Goal: Navigation & Orientation: Find specific page/section

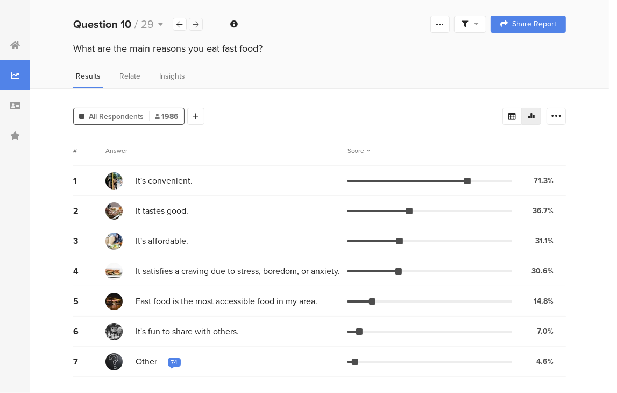
click at [195, 25] on icon at bounding box center [196, 24] width 6 height 7
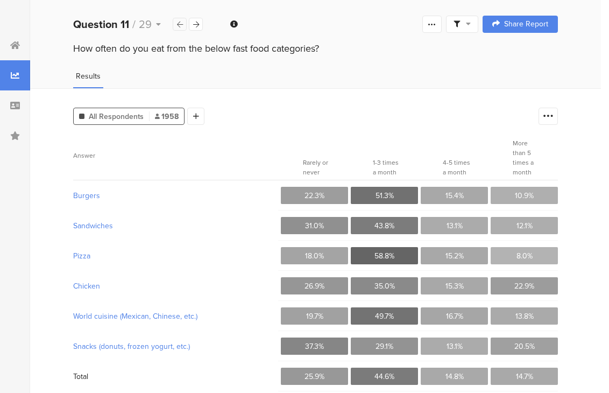
click at [173, 25] on div at bounding box center [180, 24] width 14 height 13
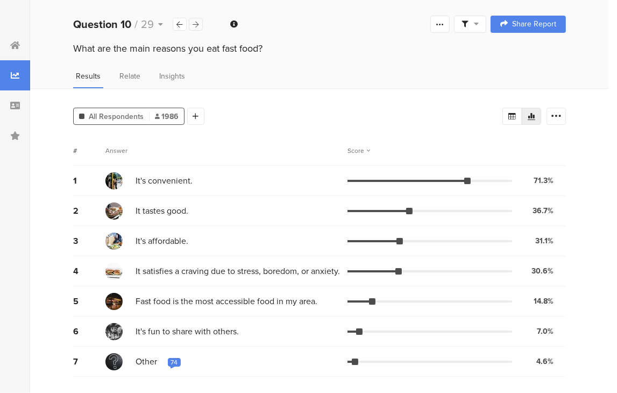
click at [195, 26] on icon at bounding box center [196, 24] width 6 height 7
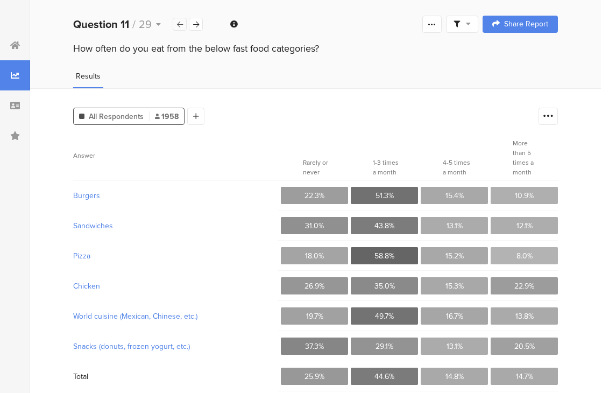
click at [177, 26] on icon at bounding box center [180, 24] width 6 height 7
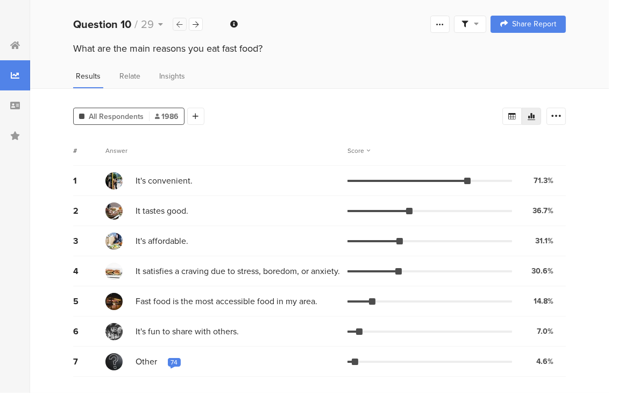
click at [177, 26] on icon at bounding box center [180, 24] width 6 height 7
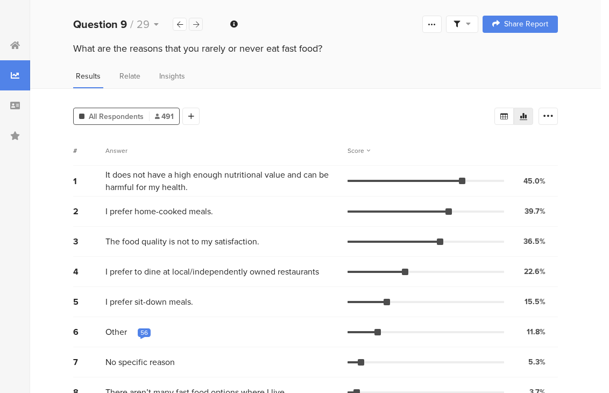
click at [197, 25] on icon at bounding box center [196, 24] width 6 height 7
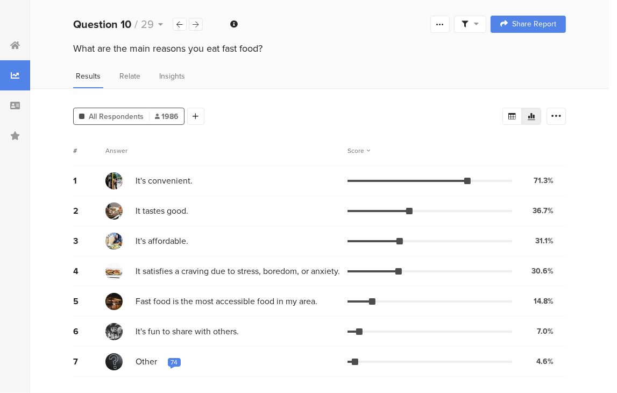
click at [197, 26] on icon at bounding box center [196, 24] width 6 height 7
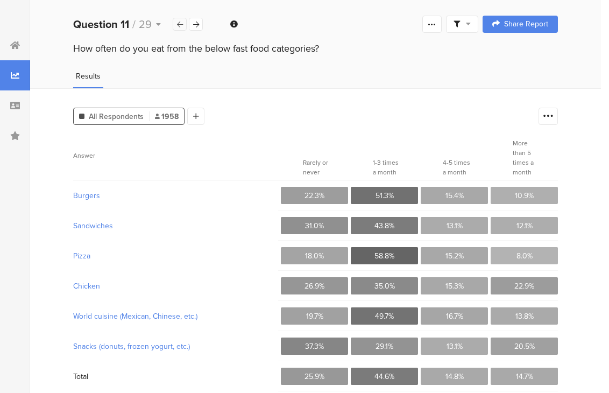
click at [178, 26] on icon at bounding box center [180, 24] width 6 height 7
